Goal: Information Seeking & Learning: Learn about a topic

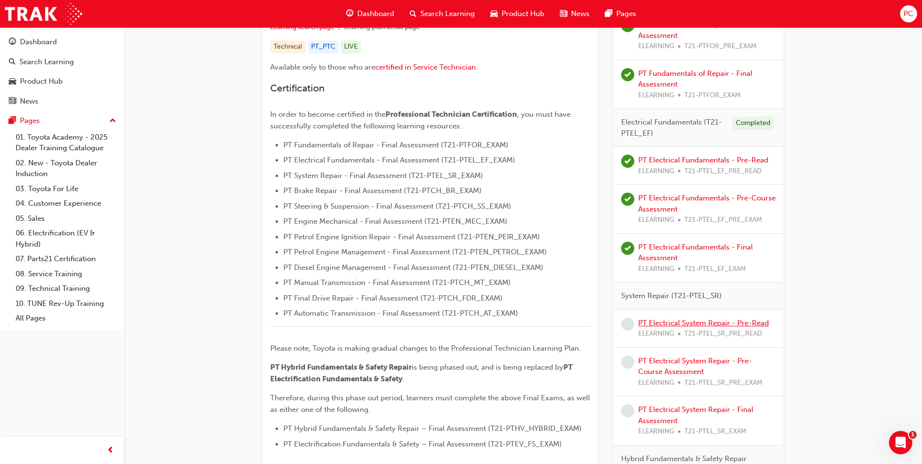
click at [685, 321] on link "PT Electrical System Repair - Pre-Read" at bounding box center [703, 323] width 131 height 9
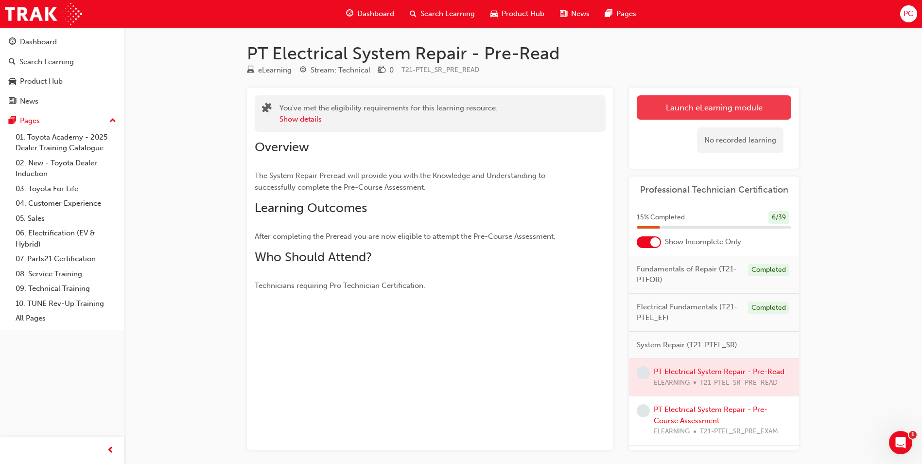
click at [730, 109] on link "Launch eLearning module" at bounding box center [714, 107] width 155 height 24
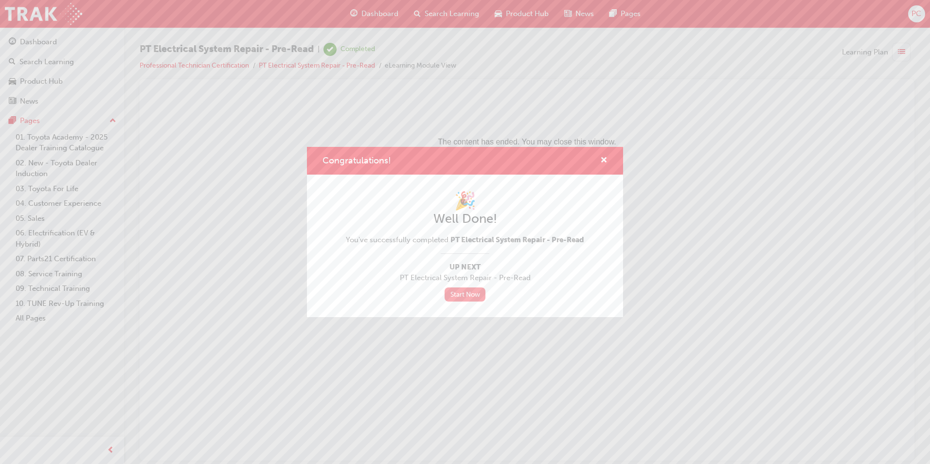
click at [474, 294] on link "Start Now" at bounding box center [464, 294] width 41 height 14
click at [606, 157] on span "cross-icon" at bounding box center [603, 161] width 7 height 9
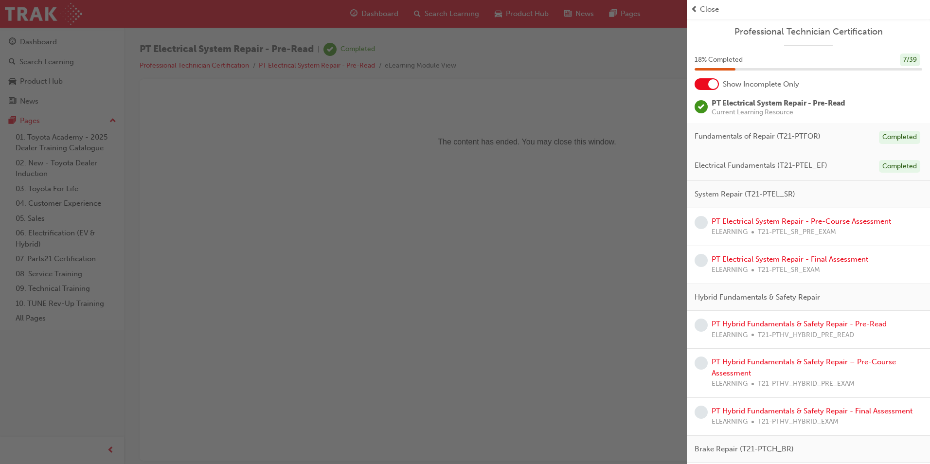
click at [712, 83] on div at bounding box center [713, 84] width 10 height 10
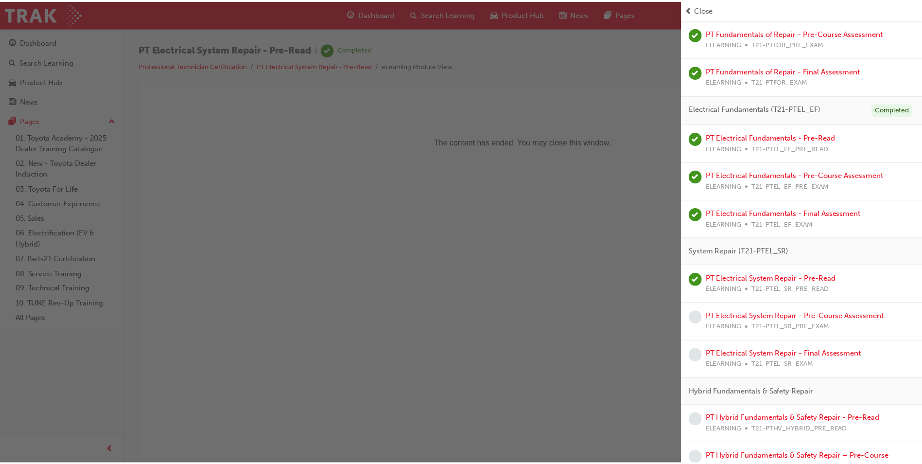
scroll to position [243, 0]
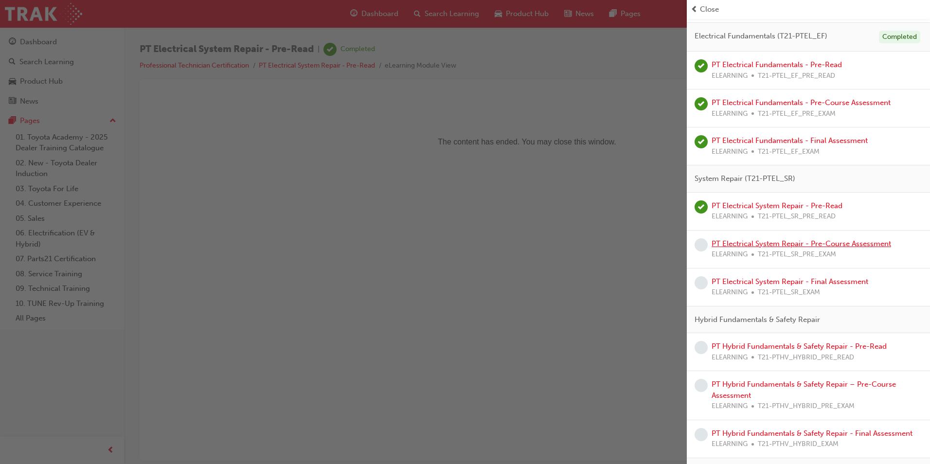
click at [712, 247] on link "PT Electrical System Repair - Pre-Course Assessment" at bounding box center [800, 243] width 179 height 9
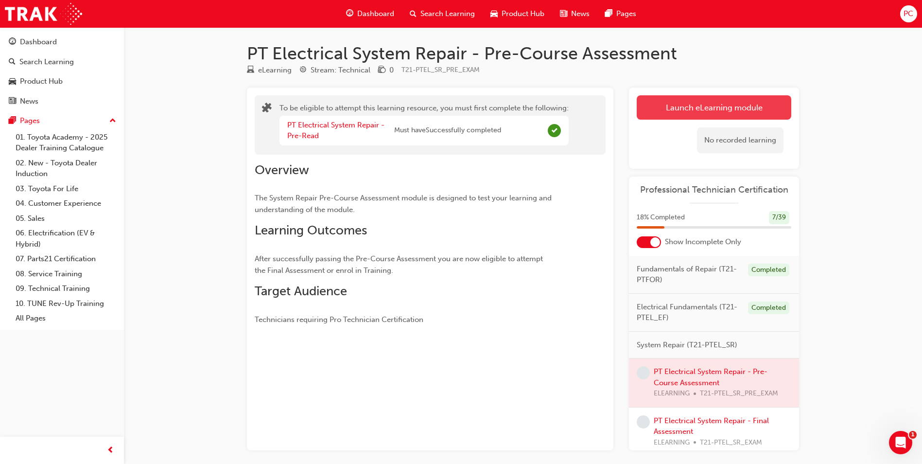
click at [689, 113] on button "Launch eLearning module" at bounding box center [714, 107] width 155 height 24
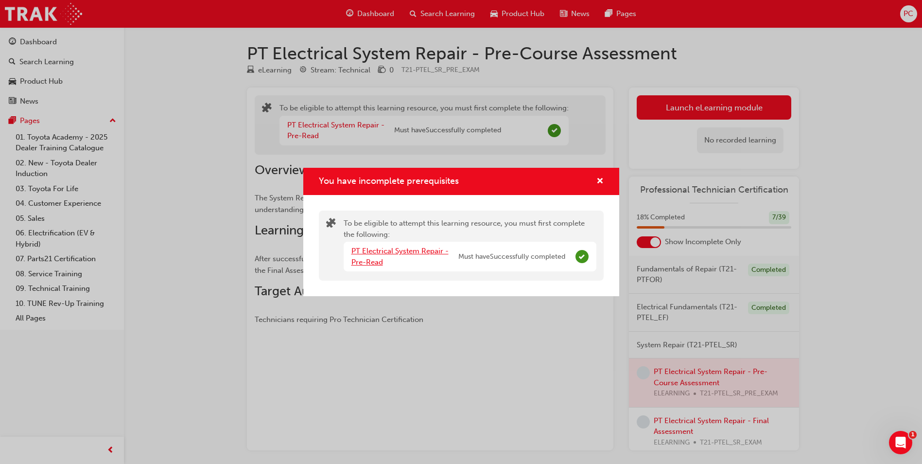
click at [383, 249] on link "PT Electrical System Repair - Pre-Read" at bounding box center [400, 257] width 97 height 20
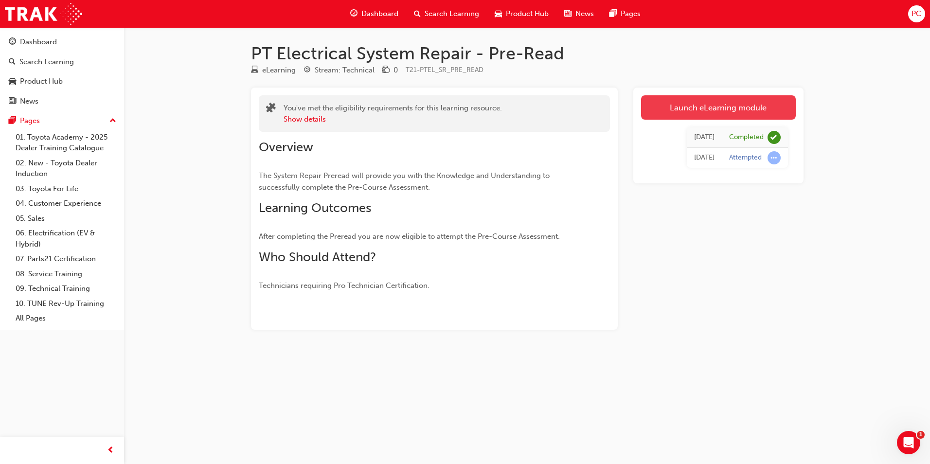
click at [753, 109] on link "Launch eLearning module" at bounding box center [718, 107] width 155 height 24
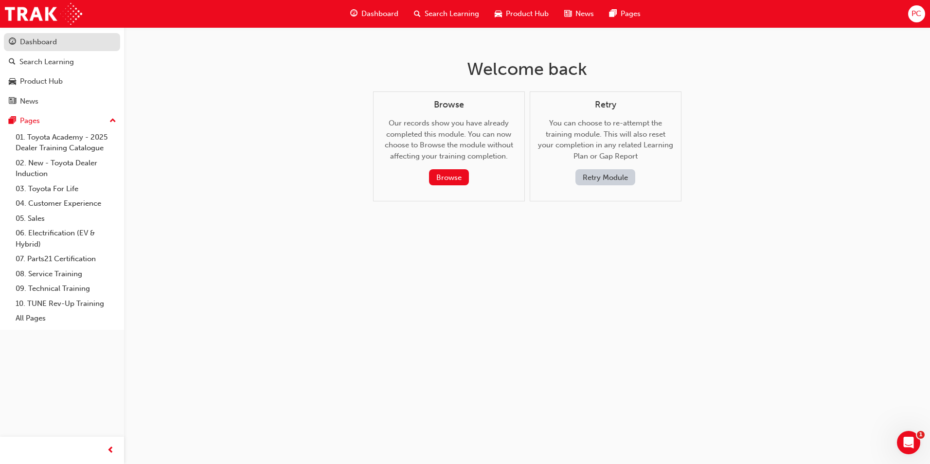
click at [44, 41] on div "Dashboard" at bounding box center [38, 41] width 37 height 11
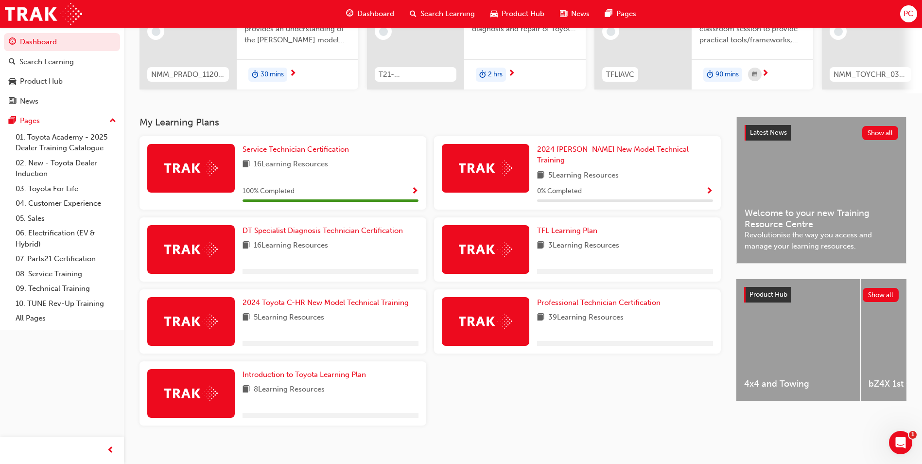
scroll to position [135, 0]
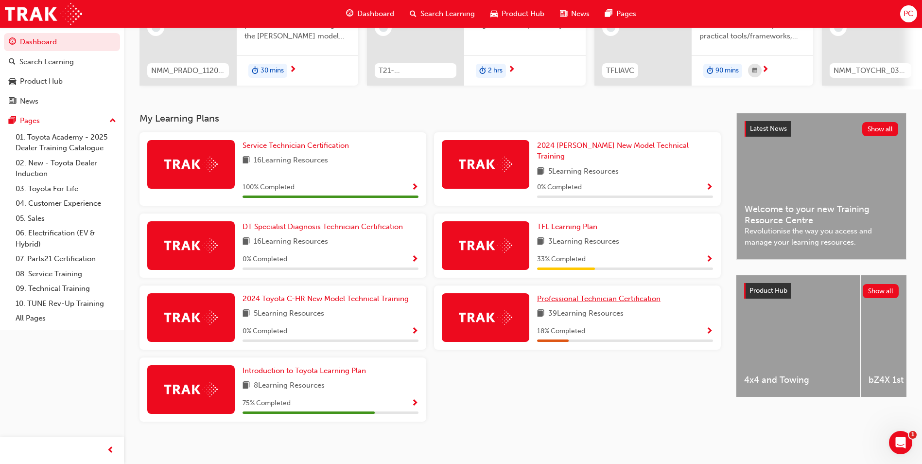
click at [583, 294] on span "Professional Technician Certification" at bounding box center [599, 298] width 124 height 9
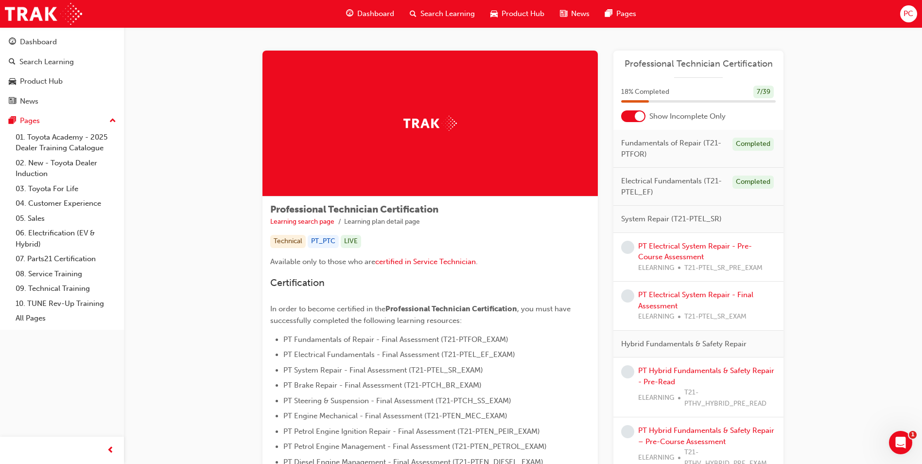
click at [641, 115] on div at bounding box center [640, 116] width 10 height 10
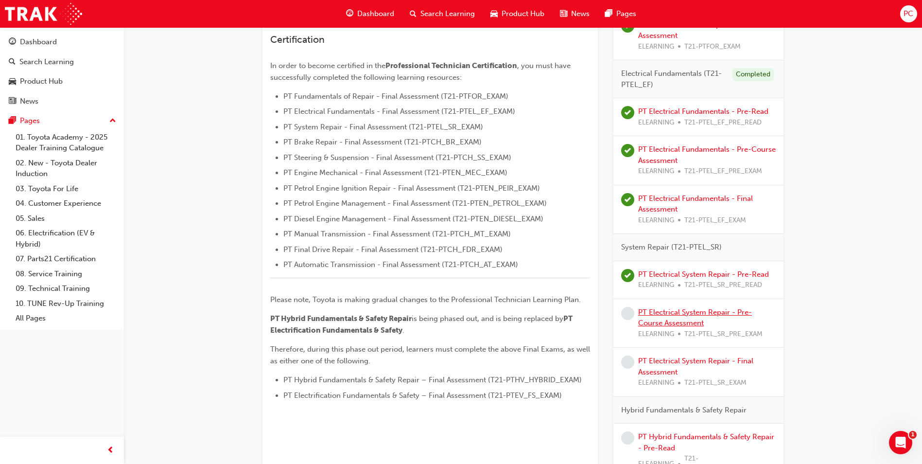
click at [672, 312] on link "PT Electrical System Repair - Pre-Course Assessment" at bounding box center [695, 318] width 114 height 20
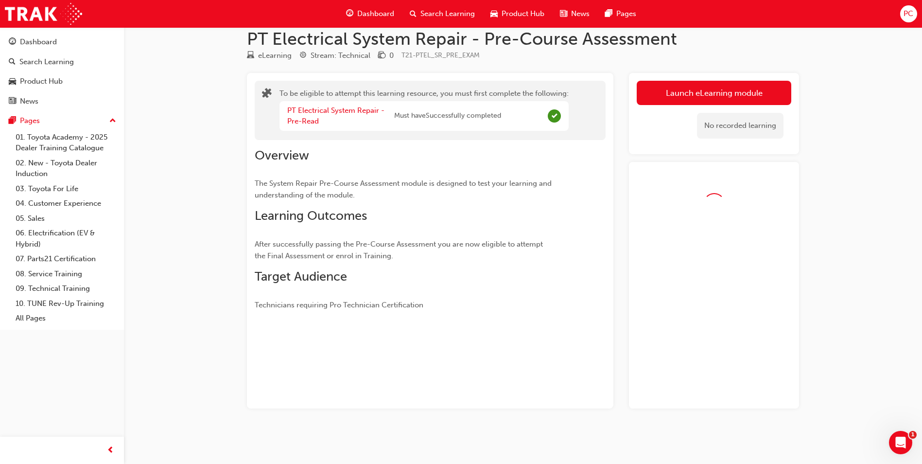
scroll to position [42, 0]
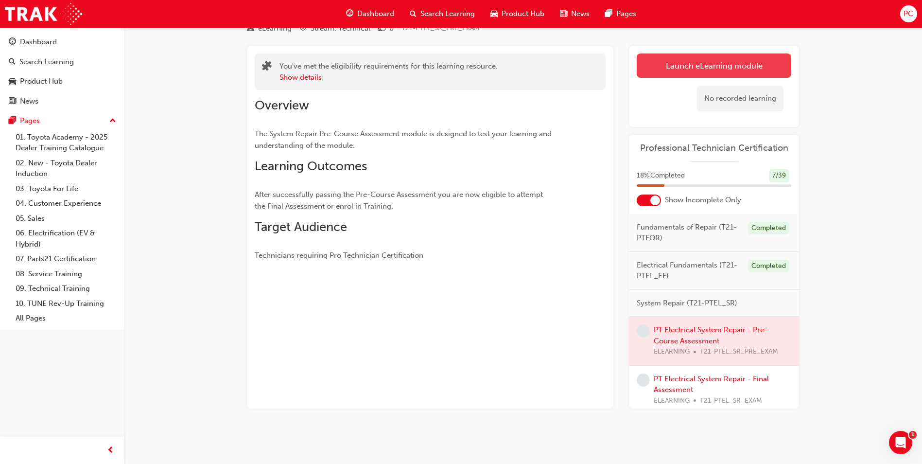
click at [697, 69] on button "Launch eLearning module" at bounding box center [714, 65] width 155 height 24
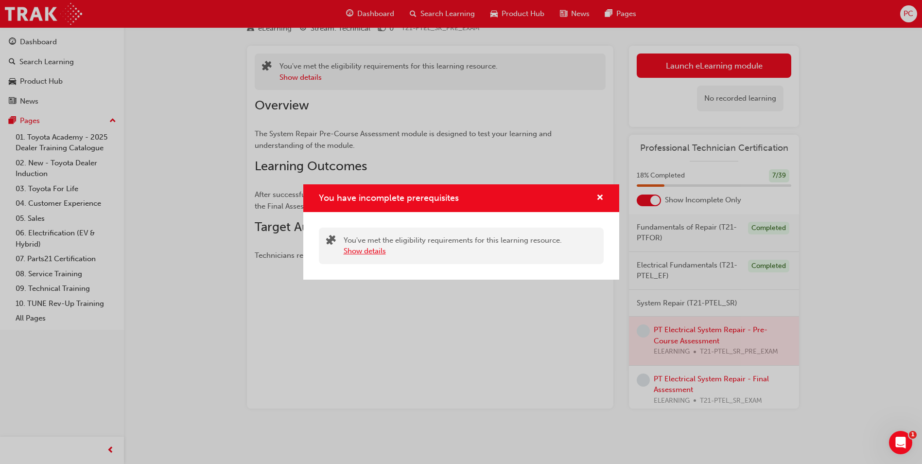
click at [367, 250] on button "Show details" at bounding box center [365, 251] width 42 height 11
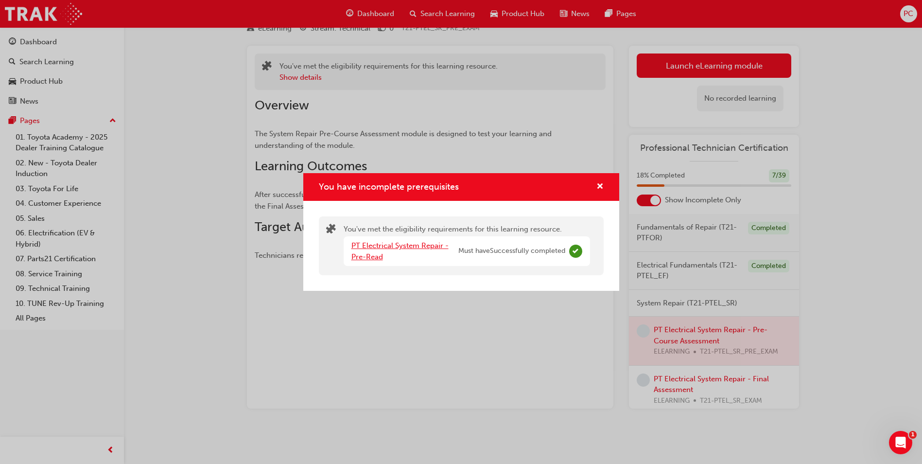
click at [405, 249] on link "PT Electrical System Repair - Pre-Read" at bounding box center [400, 251] width 97 height 20
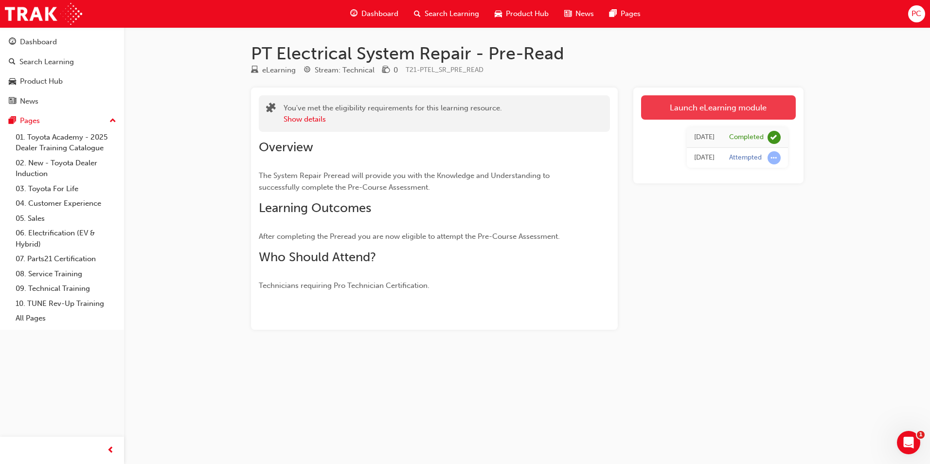
click at [701, 108] on link "Launch eLearning module" at bounding box center [718, 107] width 155 height 24
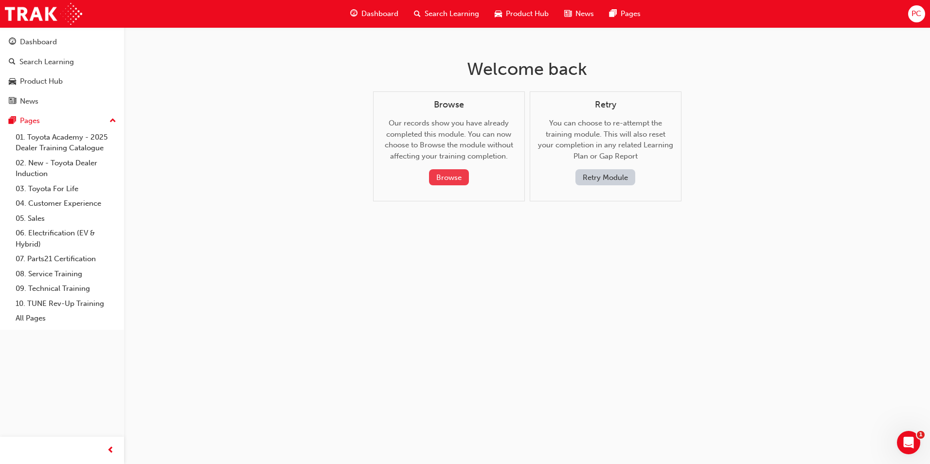
click at [453, 175] on button "Browse" at bounding box center [449, 177] width 40 height 16
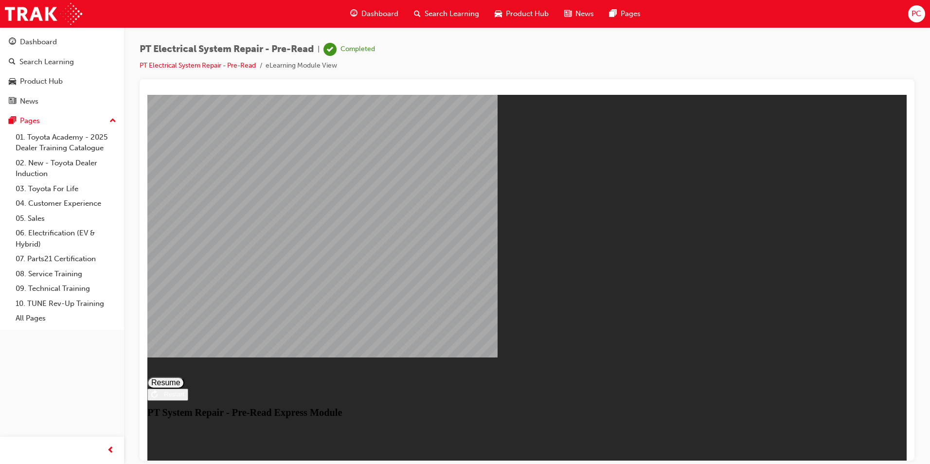
click at [184, 376] on button "Resume" at bounding box center [165, 382] width 37 height 12
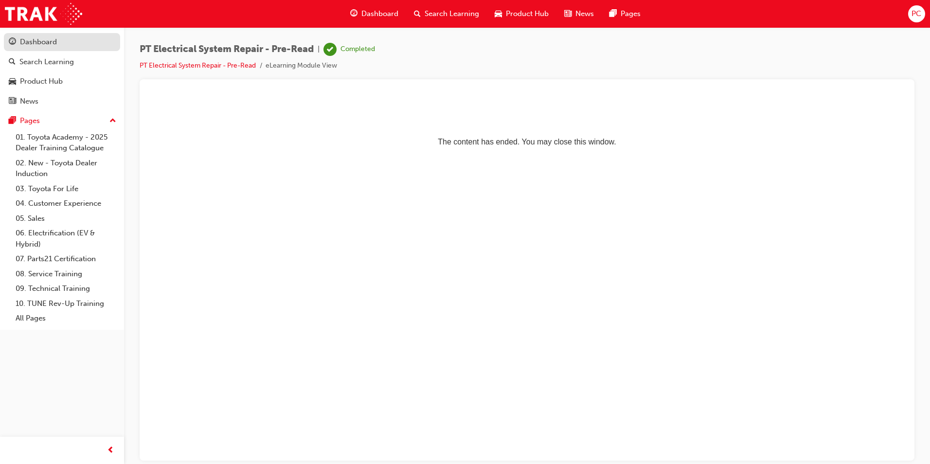
click at [54, 47] on div "Dashboard" at bounding box center [38, 41] width 37 height 11
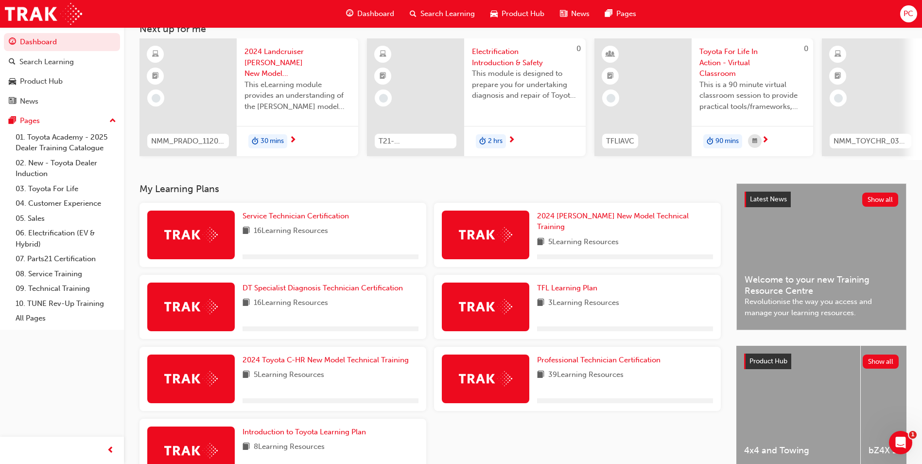
scroll to position [135, 0]
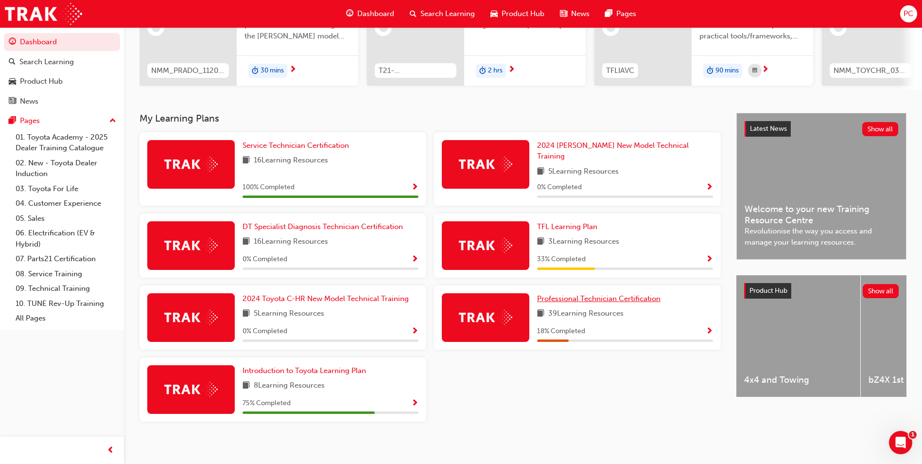
click at [582, 294] on span "Professional Technician Certification" at bounding box center [599, 298] width 124 height 9
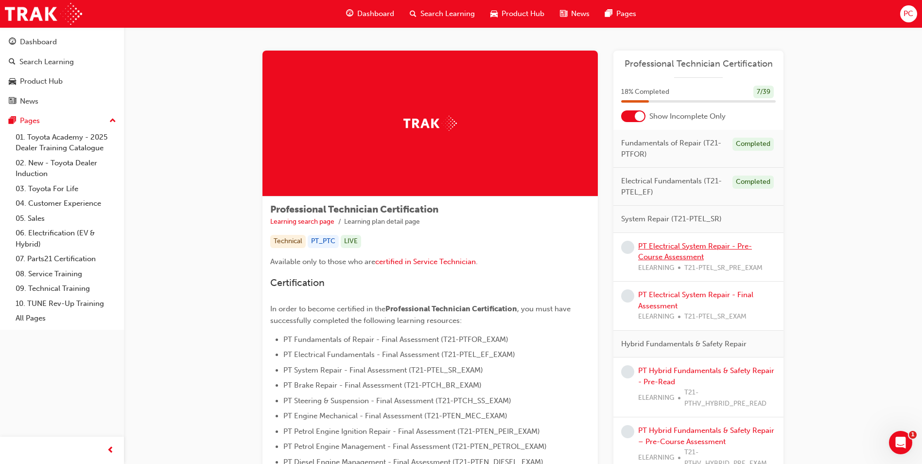
click at [656, 248] on link "PT Electrical System Repair - Pre-Course Assessment" at bounding box center [695, 252] width 114 height 20
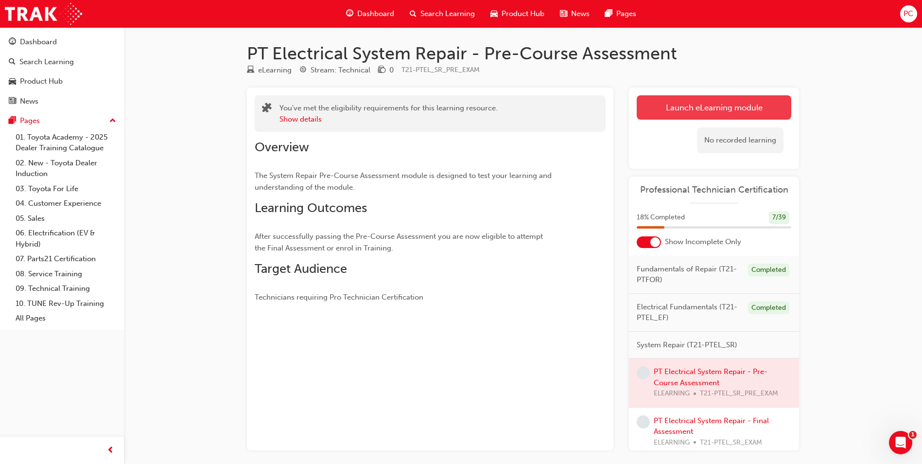
click at [699, 106] on link "Launch eLearning module" at bounding box center [714, 107] width 155 height 24
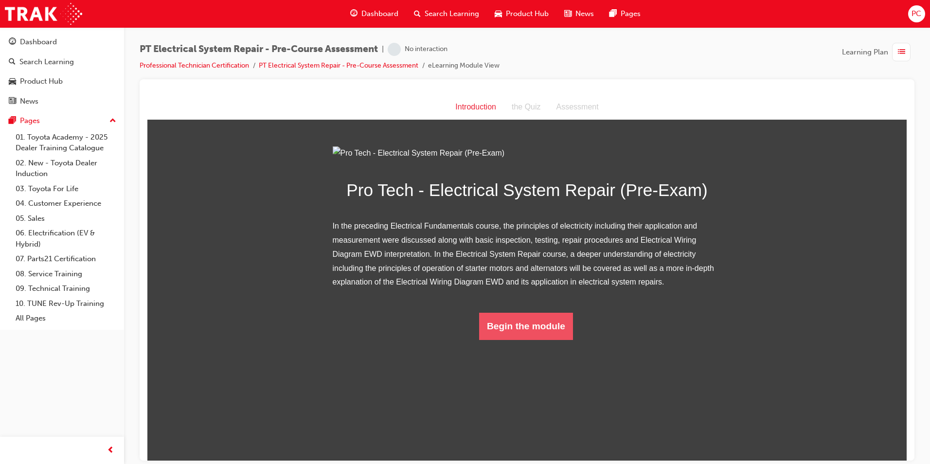
click at [538, 339] on button "Begin the module" at bounding box center [526, 325] width 94 height 27
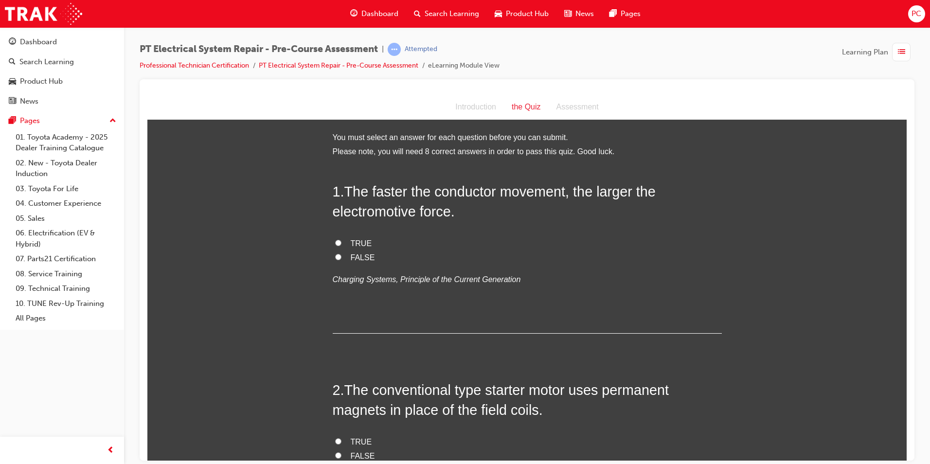
click at [353, 241] on span "TRUE" at bounding box center [361, 243] width 21 height 8
click at [341, 241] on input "TRUE" at bounding box center [338, 242] width 6 height 6
radio input "true"
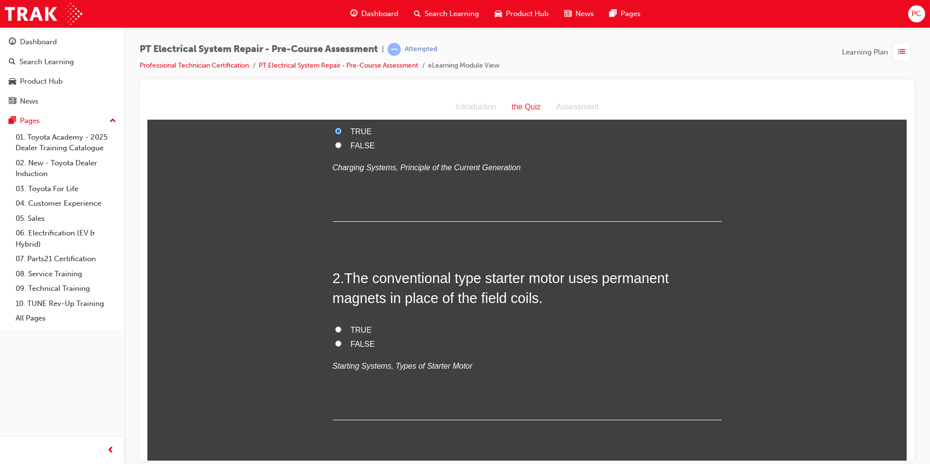
scroll to position [146, 0]
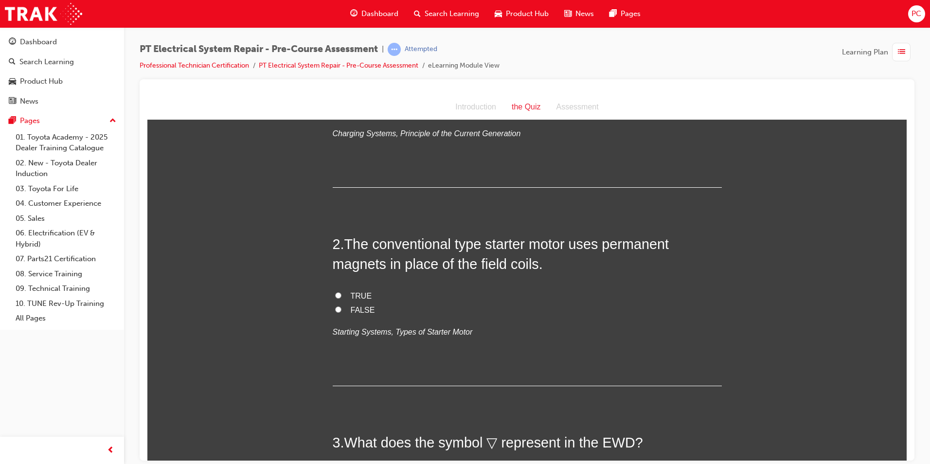
click at [340, 298] on label "TRUE" at bounding box center [527, 296] width 389 height 14
click at [340, 298] on input "TRUE" at bounding box center [338, 295] width 6 height 6
radio input "true"
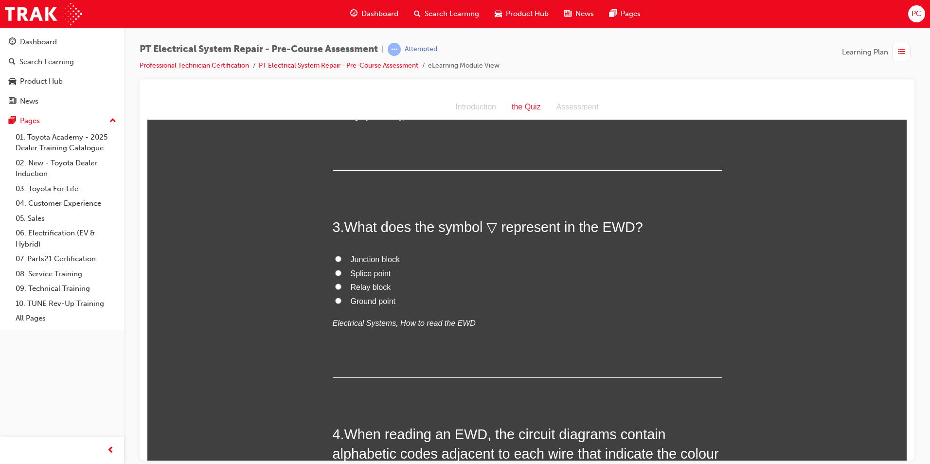
scroll to position [389, 0]
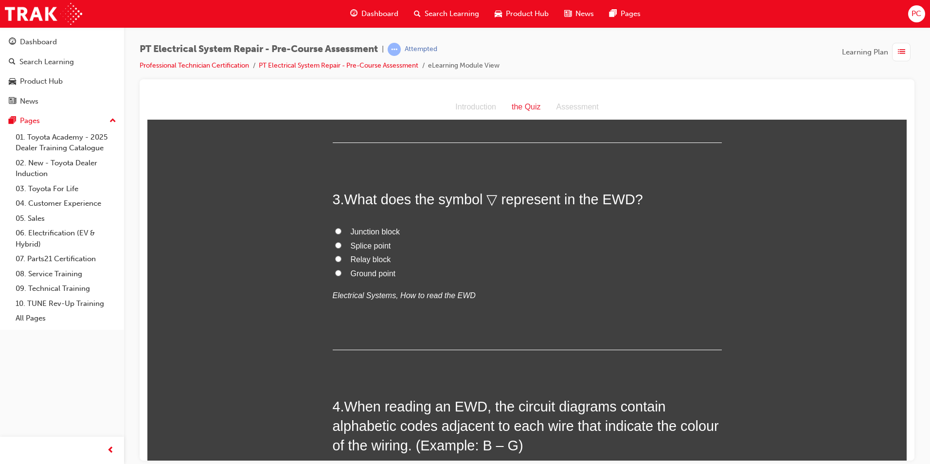
click at [374, 272] on span "Ground point" at bounding box center [373, 273] width 45 height 8
click at [341, 272] on input "Ground point" at bounding box center [338, 272] width 6 height 6
radio input "true"
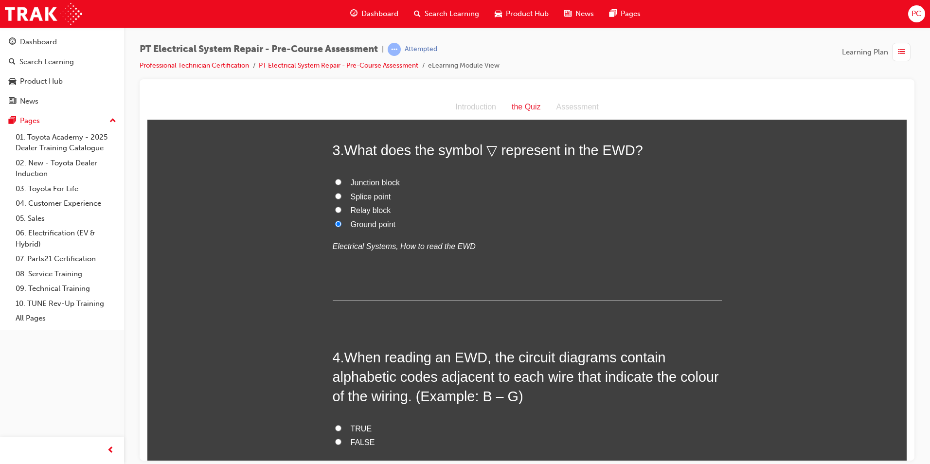
scroll to position [486, 0]
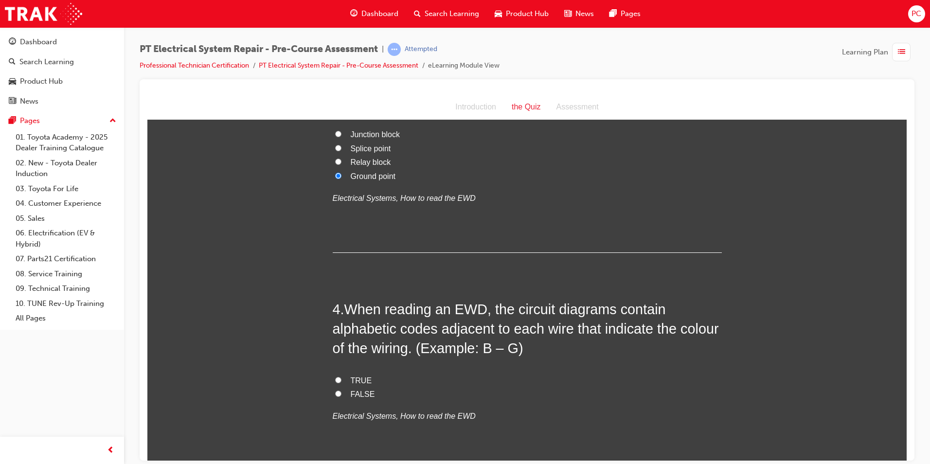
click at [335, 380] on input "TRUE" at bounding box center [338, 379] width 6 height 6
radio input "true"
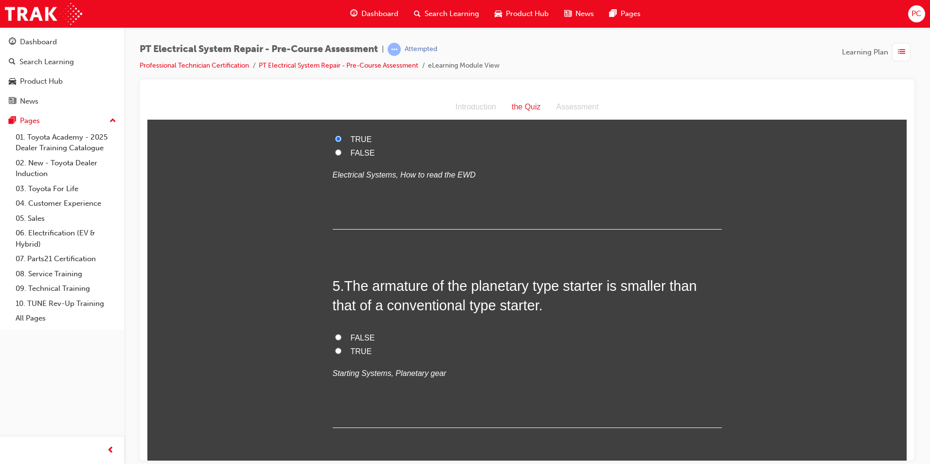
scroll to position [729, 0]
click at [352, 347] on span "TRUE" at bounding box center [361, 349] width 21 height 8
click at [341, 347] on input "TRUE" at bounding box center [338, 348] width 6 height 6
radio input "true"
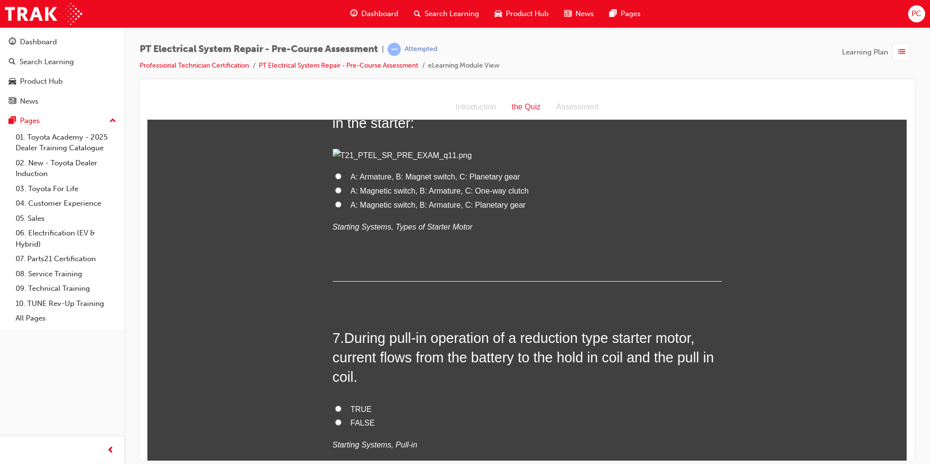
scroll to position [1118, 0]
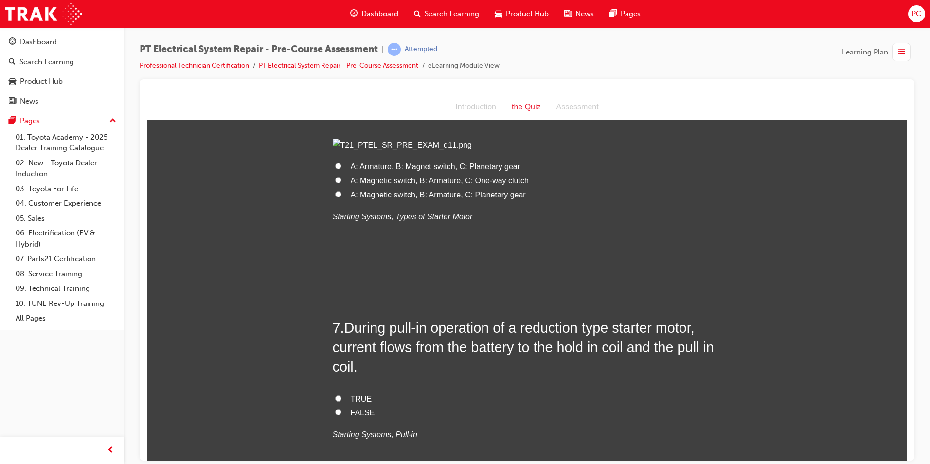
click at [475, 198] on span "A: Magnetic switch, B: Armature, C: Planetary gear" at bounding box center [438, 194] width 175 height 8
click at [341, 197] on input "A: Magnetic switch, B: Armature, C: Planetary gear" at bounding box center [338, 194] width 6 height 6
radio input "true"
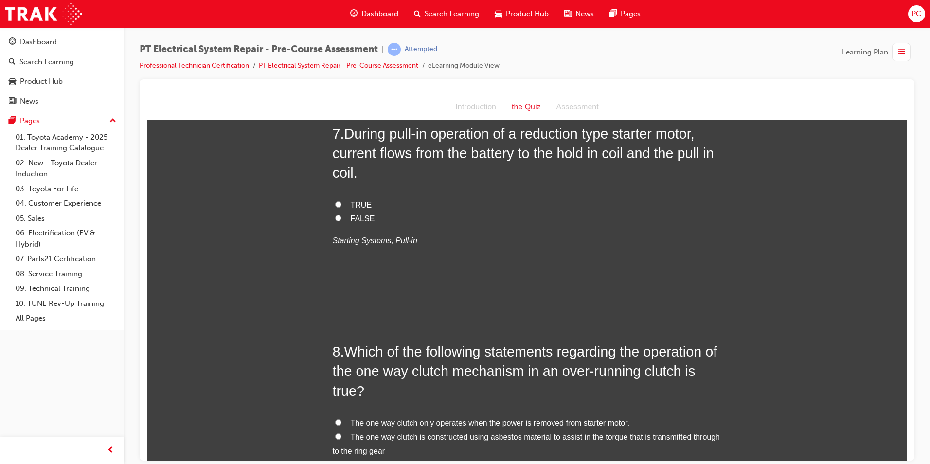
scroll to position [1313, 0]
click at [335, 207] on input "TRUE" at bounding box center [338, 203] width 6 height 6
radio input "true"
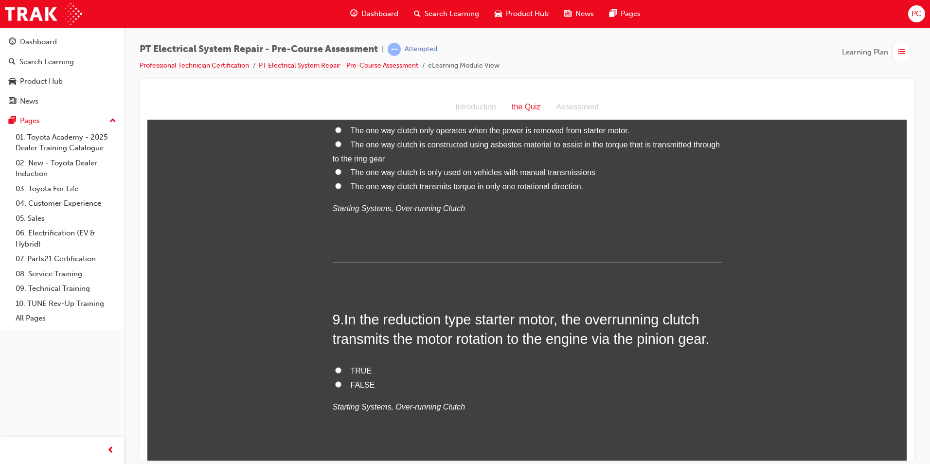
click at [485, 190] on span "The one way clutch transmits torque in only one rotational direction." at bounding box center [467, 186] width 232 height 8
click at [341, 189] on input "The one way clutch transmits torque in only one rotational direction." at bounding box center [338, 185] width 6 height 6
radio input "true"
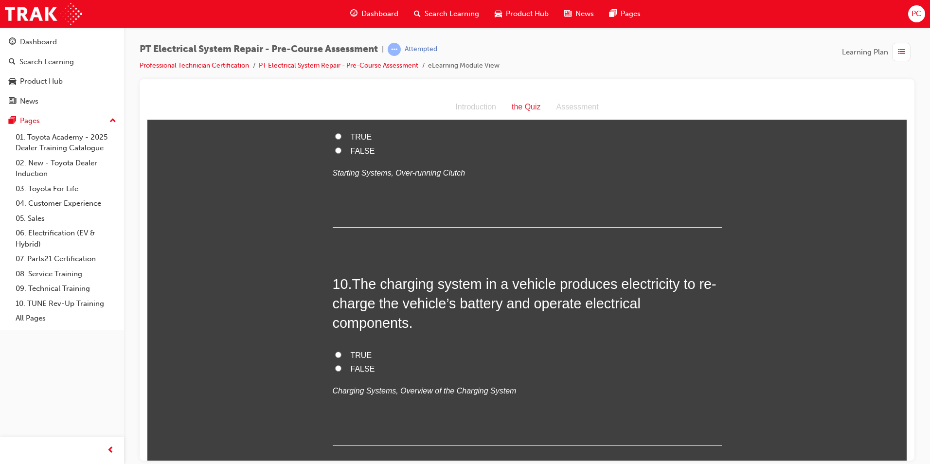
scroll to position [1799, 0]
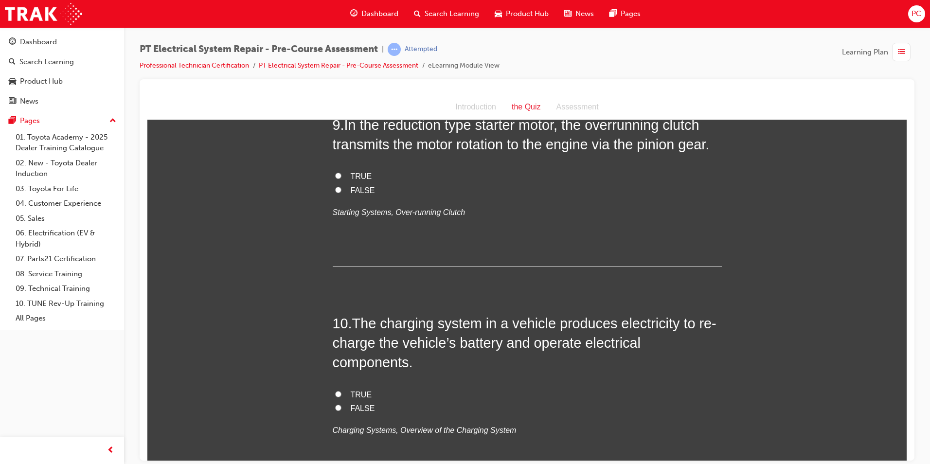
click at [362, 180] on span "TRUE" at bounding box center [361, 176] width 21 height 8
click at [341, 178] on input "TRUE" at bounding box center [338, 175] width 6 height 6
radio input "true"
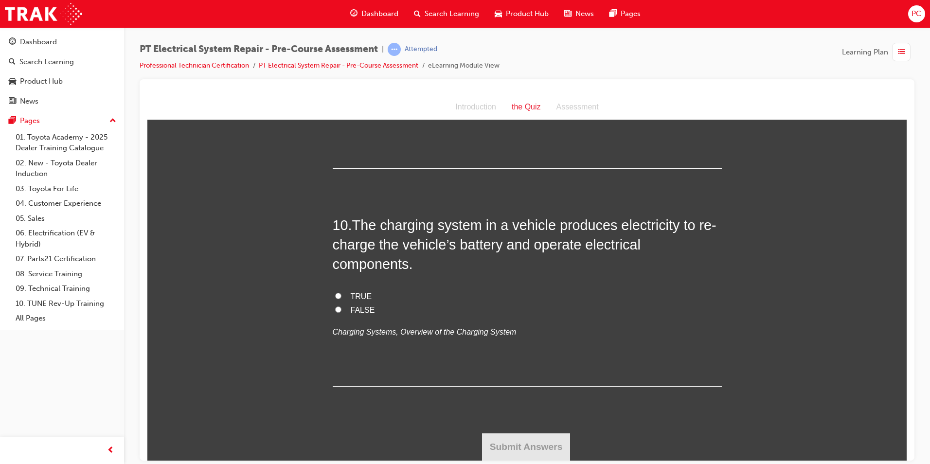
scroll to position [2042, 0]
click at [345, 295] on label "TRUE" at bounding box center [527, 296] width 389 height 14
click at [341, 295] on input "TRUE" at bounding box center [338, 295] width 6 height 6
radio input "true"
click at [529, 446] on button "Submit Answers" at bounding box center [526, 446] width 89 height 27
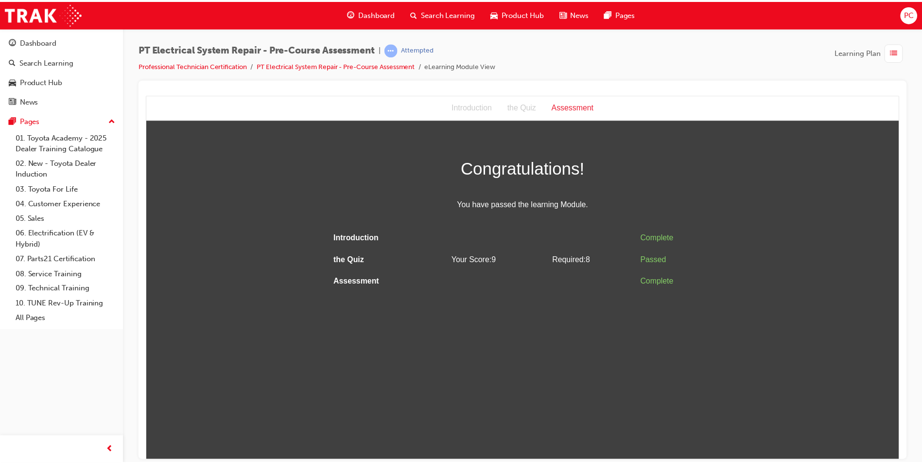
scroll to position [0, 0]
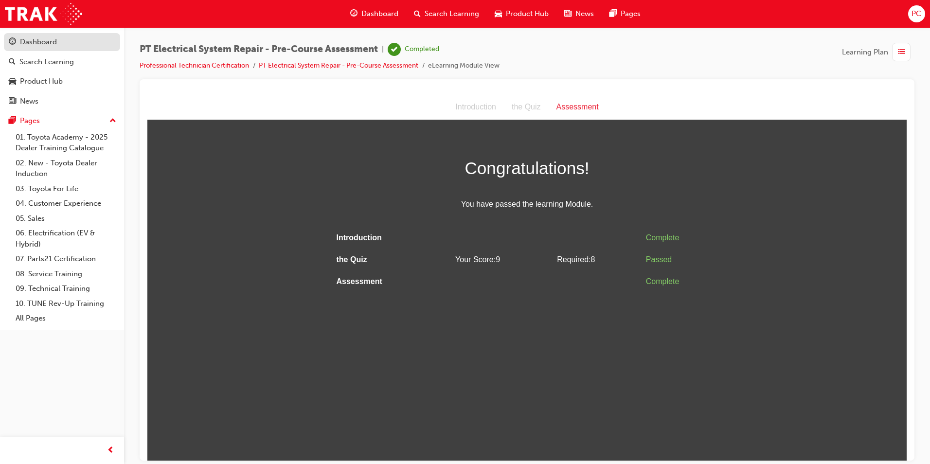
click at [33, 45] on div "Dashboard" at bounding box center [38, 41] width 37 height 11
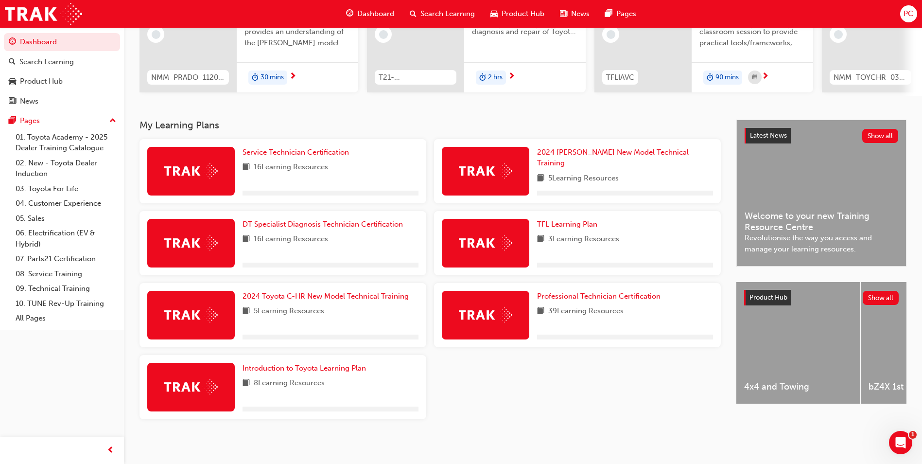
scroll to position [135, 0]
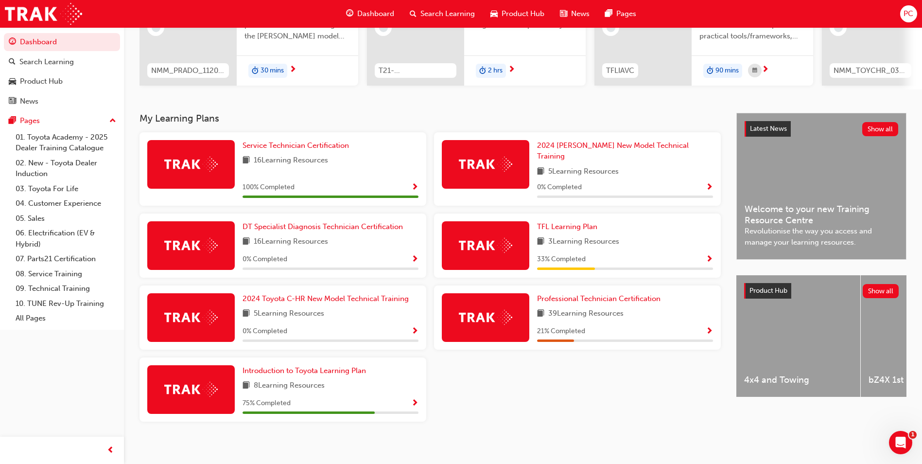
click at [709, 327] on span "Show Progress" at bounding box center [709, 331] width 7 height 9
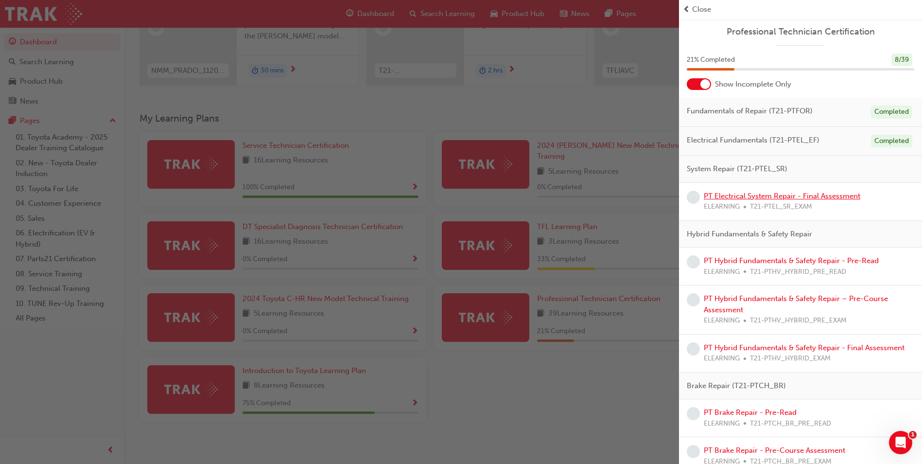
click at [744, 195] on link "PT Electrical System Repair - Final Assessment" at bounding box center [782, 196] width 157 height 9
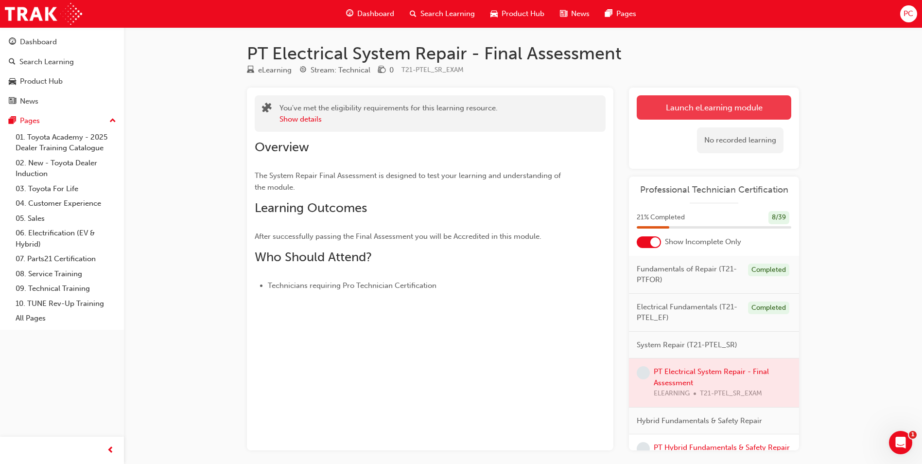
click at [698, 111] on link "Launch eLearning module" at bounding box center [714, 107] width 155 height 24
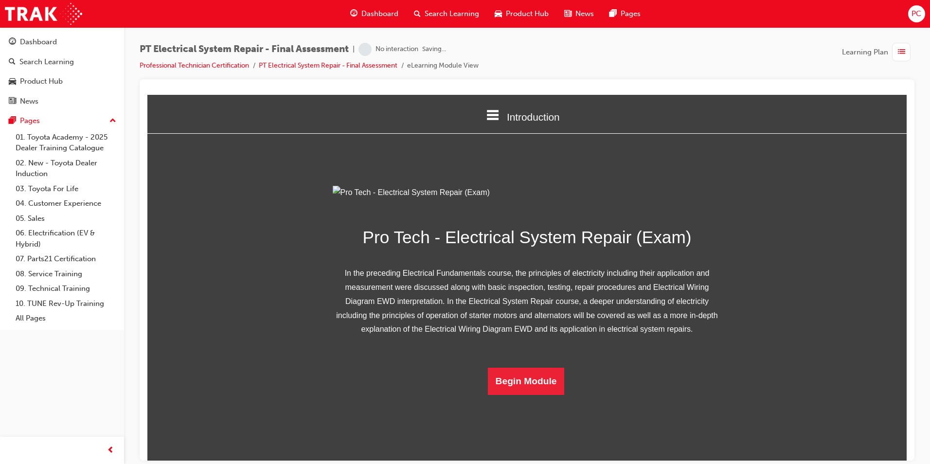
scroll to position [41, 0]
click at [534, 394] on button "Begin Module" at bounding box center [526, 380] width 77 height 27
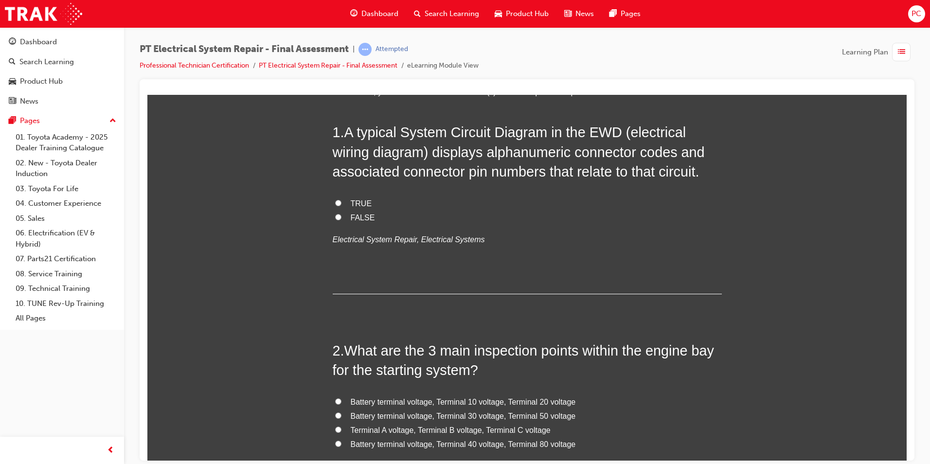
scroll to position [97, 0]
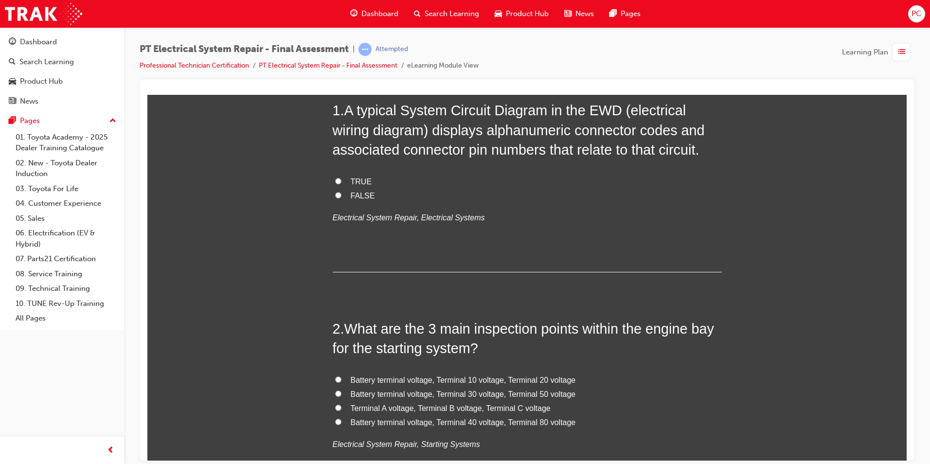
drag, startPoint x: 334, startPoint y: 183, endPoint x: 335, endPoint y: 177, distance: 5.5
click at [335, 182] on input "TRUE" at bounding box center [338, 180] width 6 height 6
radio input "true"
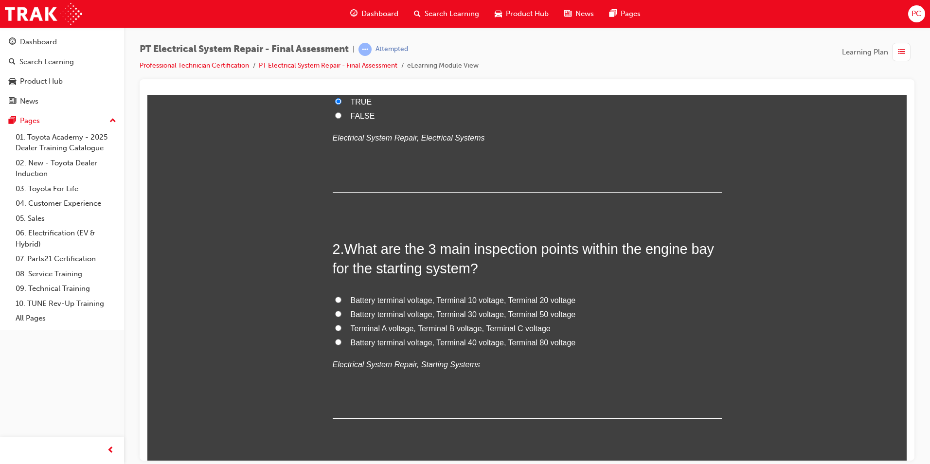
scroll to position [195, 0]
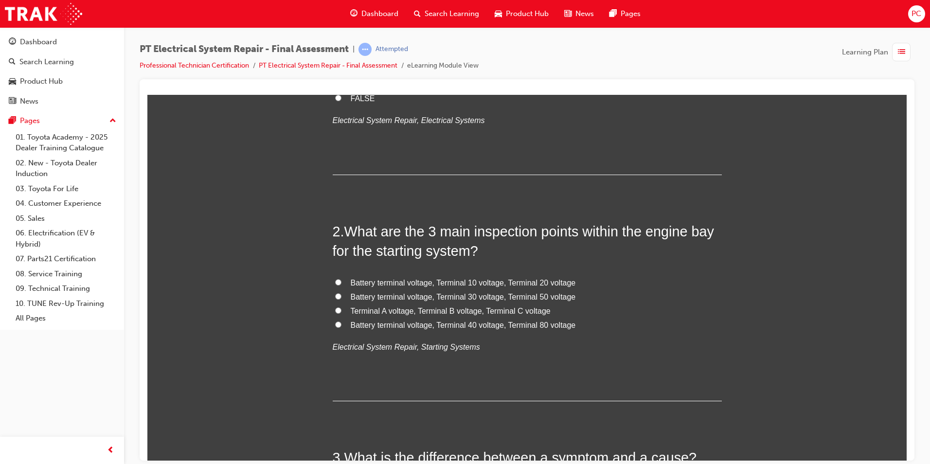
click at [343, 299] on label "Battery terminal voltage, Terminal 30 voltage, Terminal 50 voltage" at bounding box center [527, 297] width 389 height 14
click at [341, 299] on input "Battery terminal voltage, Terminal 30 voltage, Terminal 50 voltage" at bounding box center [338, 296] width 6 height 6
radio input "true"
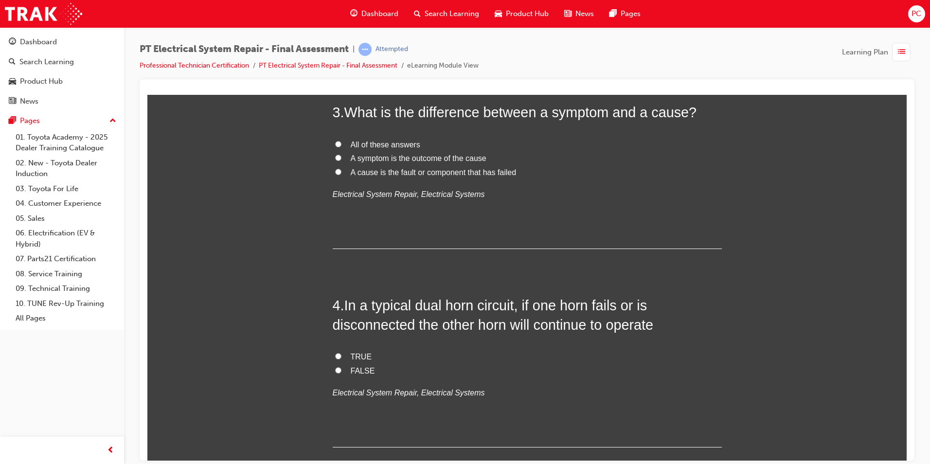
scroll to position [486, 0]
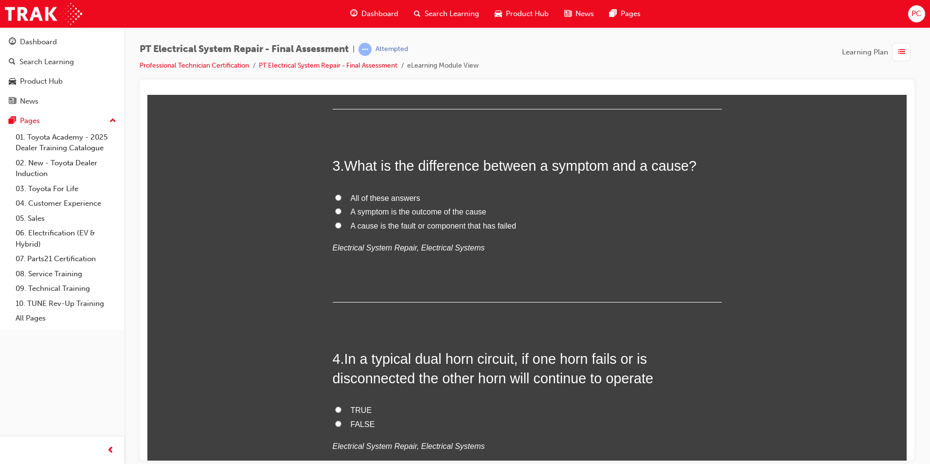
click at [391, 194] on span "All of these answers" at bounding box center [386, 198] width 70 height 8
click at [341, 194] on input "All of these answers" at bounding box center [338, 197] width 6 height 6
radio input "true"
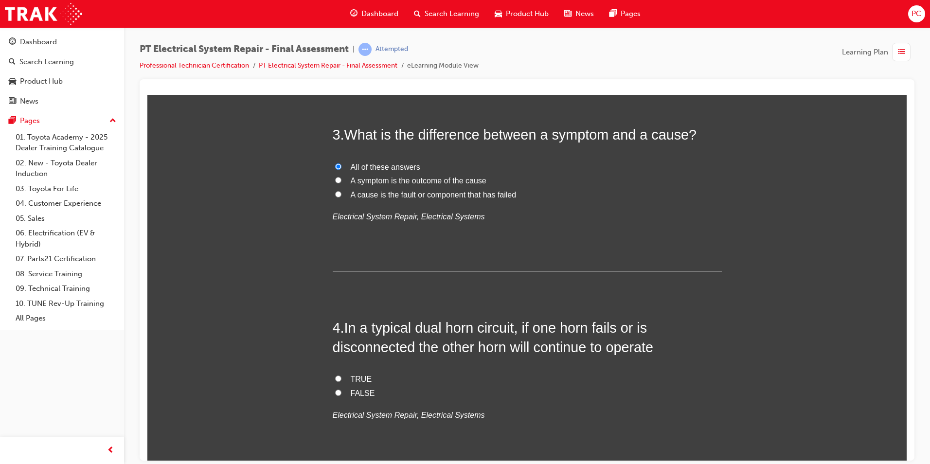
scroll to position [584, 0]
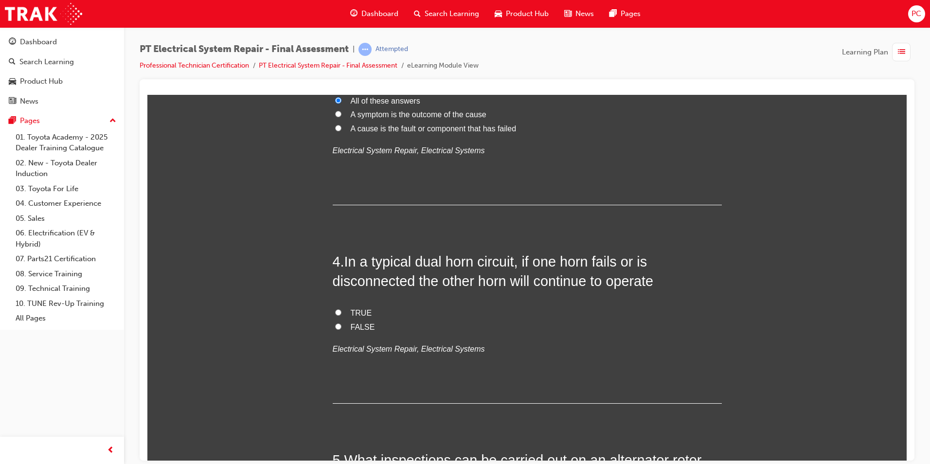
click at [343, 315] on label "TRUE" at bounding box center [527, 313] width 389 height 14
click at [341, 315] on input "TRUE" at bounding box center [338, 312] width 6 height 6
radio input "true"
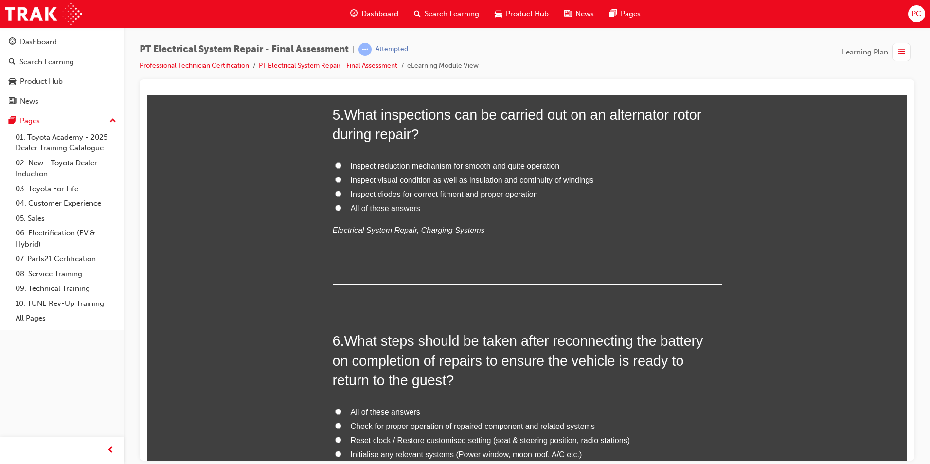
scroll to position [942, 0]
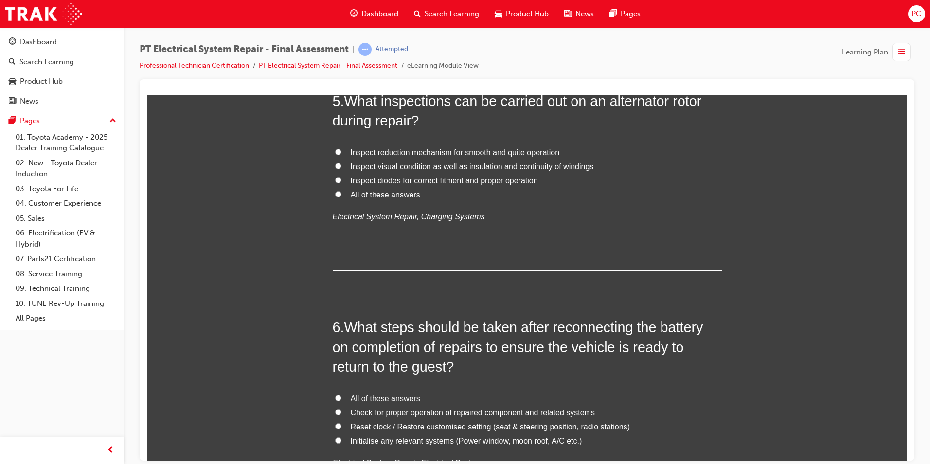
click at [357, 195] on span "All of these answers" at bounding box center [386, 194] width 70 height 8
click at [341, 195] on input "All of these answers" at bounding box center [338, 194] width 6 height 6
radio input "true"
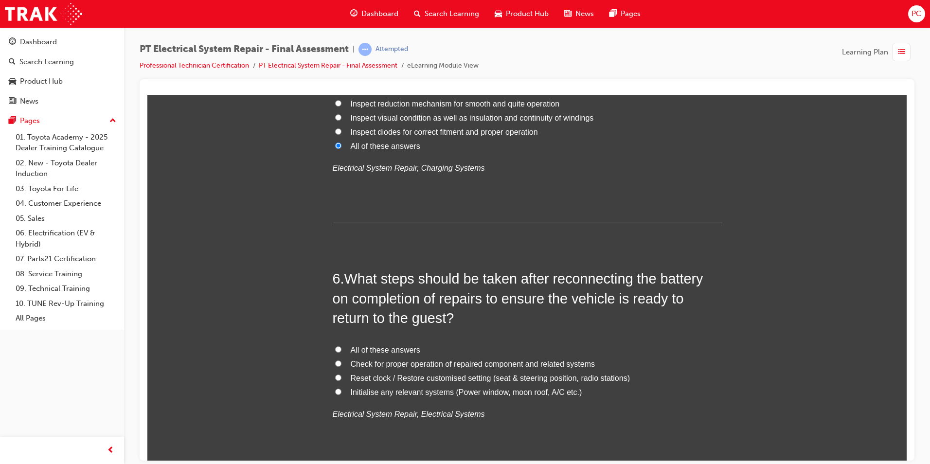
click at [369, 345] on span "All of these answers" at bounding box center [386, 349] width 70 height 8
click at [341, 346] on input "All of these answers" at bounding box center [338, 349] width 6 height 6
radio input "true"
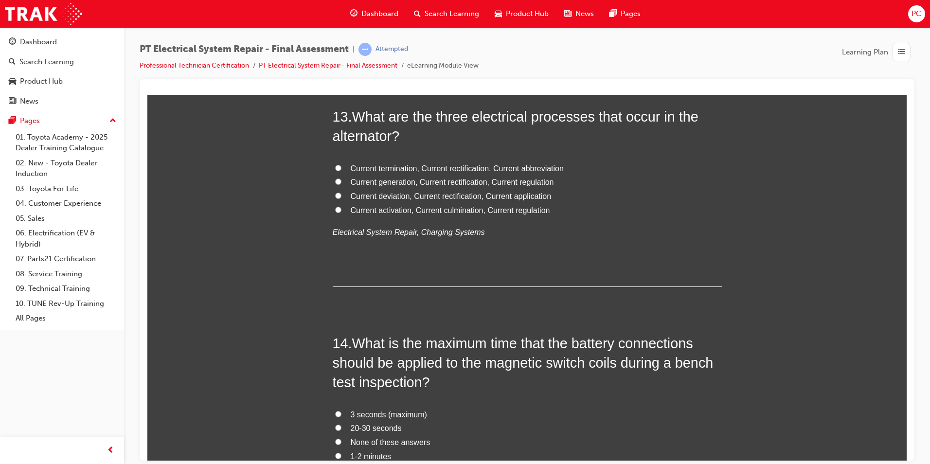
scroll to position [2783, 0]
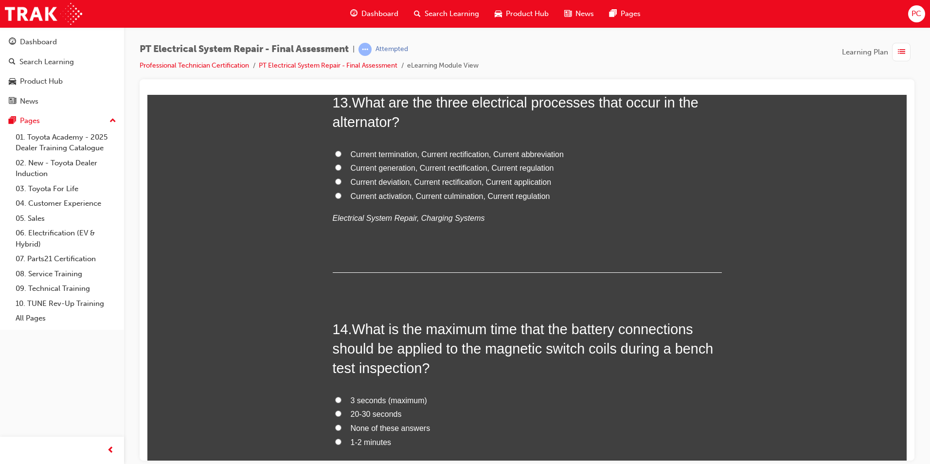
click at [425, 165] on span "Current generation, Current rectification, Current regulation" at bounding box center [452, 167] width 203 height 8
click at [341, 165] on input "Current generation, Current rectification, Current regulation" at bounding box center [338, 167] width 6 height 6
radio input "true"
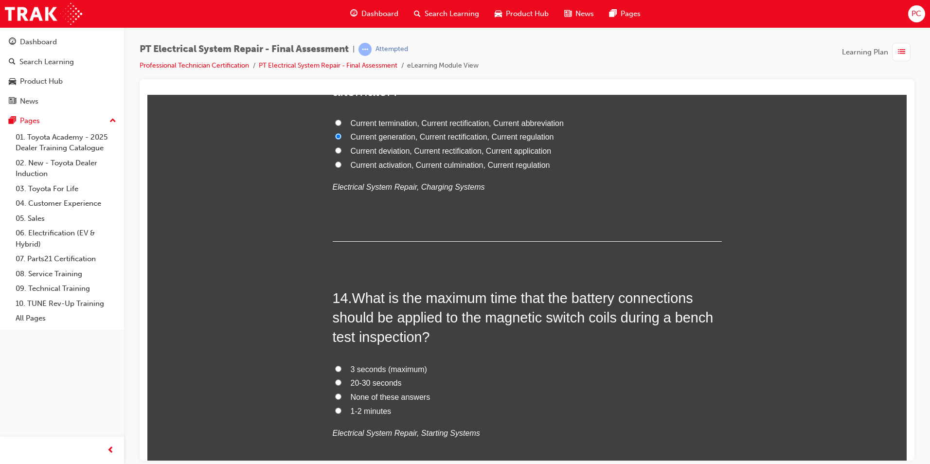
scroll to position [2832, 0]
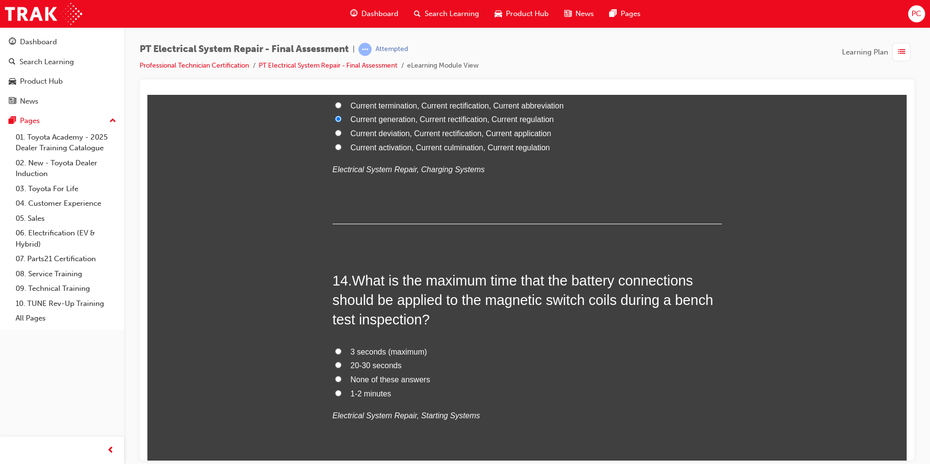
click at [361, 348] on span "3 seconds (maximum)" at bounding box center [389, 351] width 76 height 8
click at [341, 348] on input "3 seconds (maximum)" at bounding box center [338, 351] width 6 height 6
radio input "true"
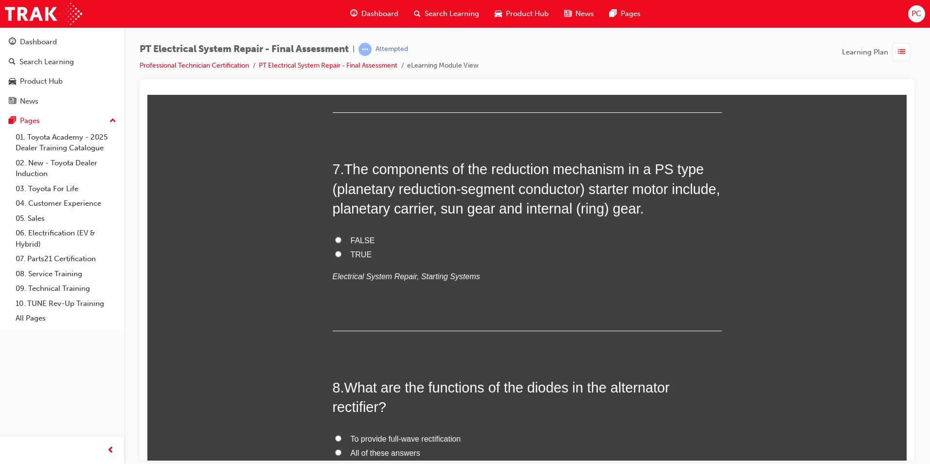
scroll to position [1380, 0]
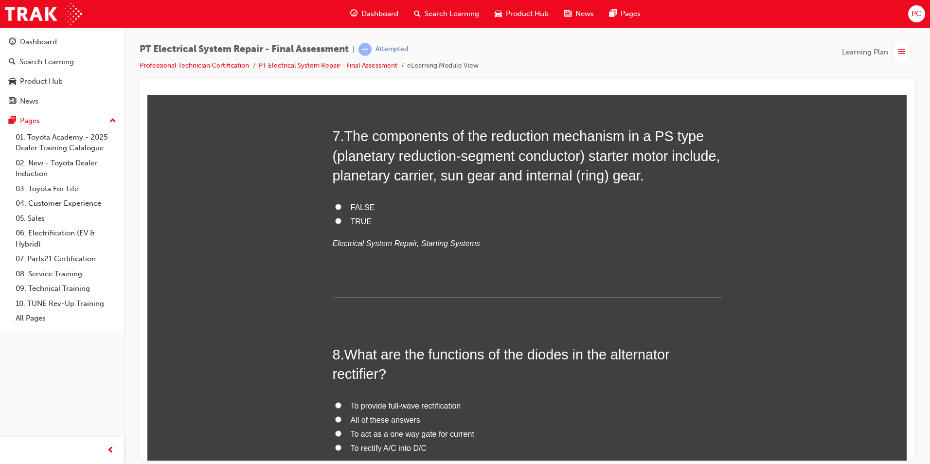
click at [358, 204] on span "FALSE" at bounding box center [363, 207] width 24 height 8
click at [341, 204] on input "FALSE" at bounding box center [338, 206] width 6 height 6
radio input "true"
click at [341, 218] on label "TRUE" at bounding box center [527, 221] width 389 height 14
click at [341, 218] on input "TRUE" at bounding box center [338, 220] width 6 height 6
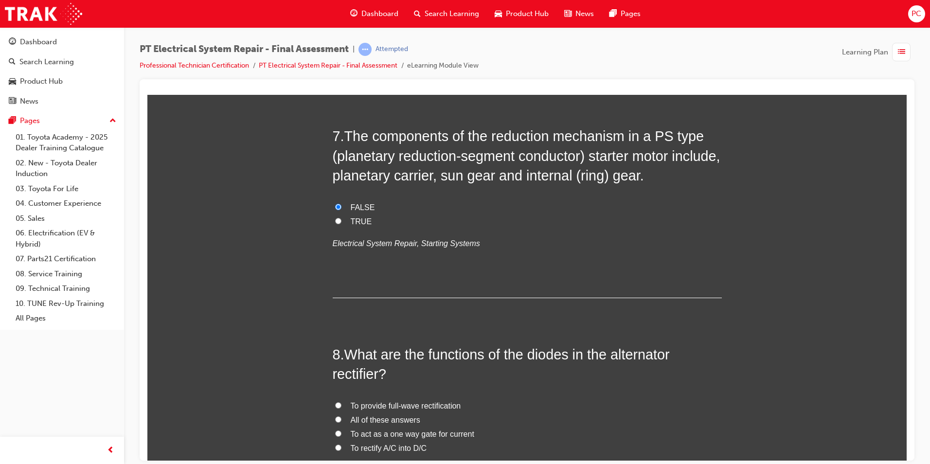
radio input "true"
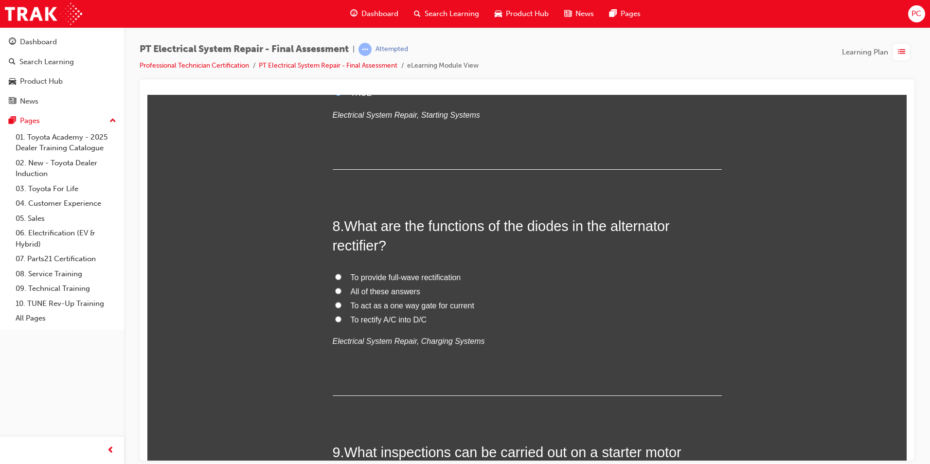
scroll to position [1525, 0]
